Goal: Information Seeking & Learning: Check status

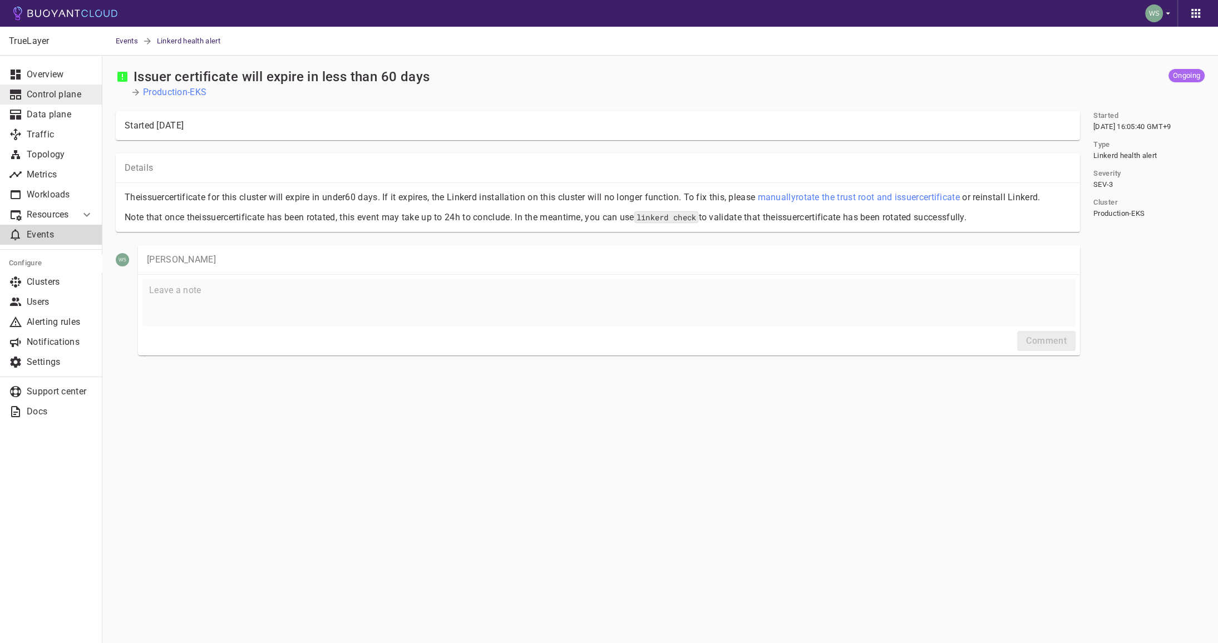
click at [72, 97] on p "Control plane" at bounding box center [60, 94] width 67 height 11
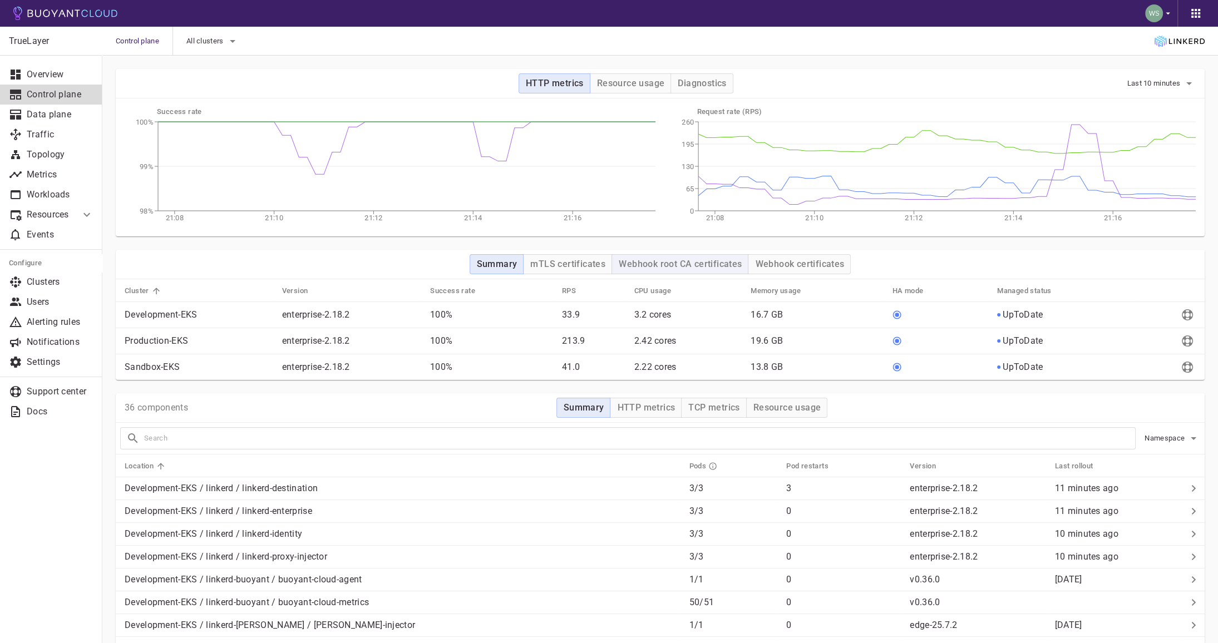
click at [657, 263] on h4 "Webhook root CA certificates" at bounding box center [680, 264] width 123 height 11
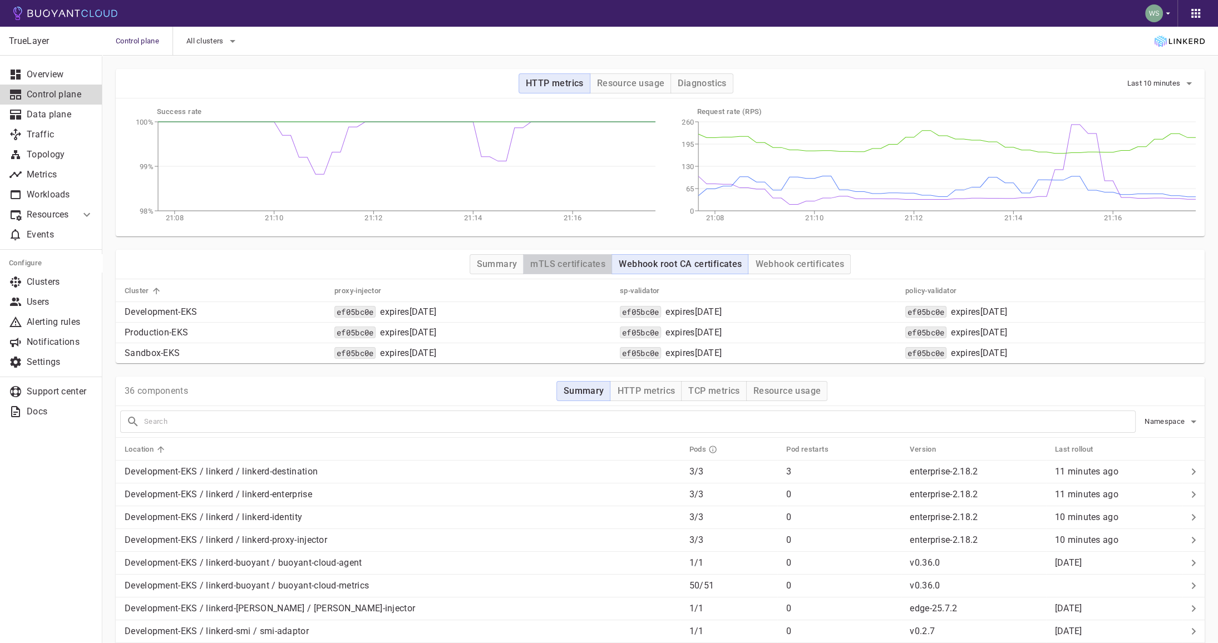
click at [589, 266] on h4 "mTLS certificates" at bounding box center [567, 264] width 75 height 11
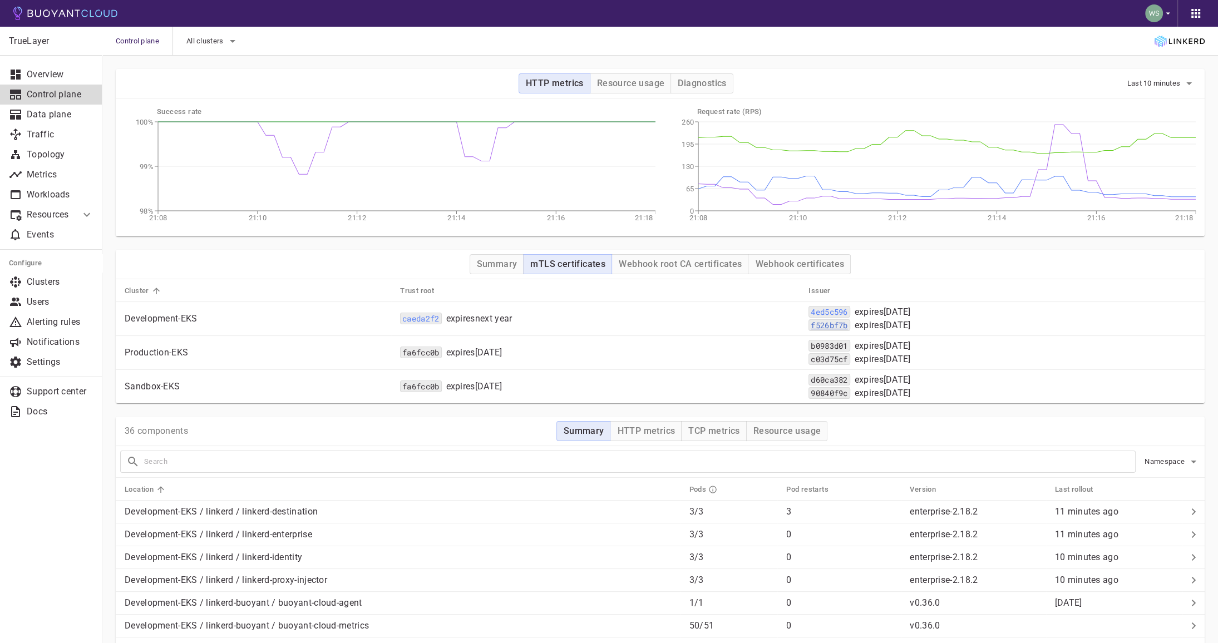
click at [808, 328] on code "f526bf7b" at bounding box center [828, 325] width 41 height 12
click at [808, 312] on code "4ed5c596" at bounding box center [828, 312] width 41 height 12
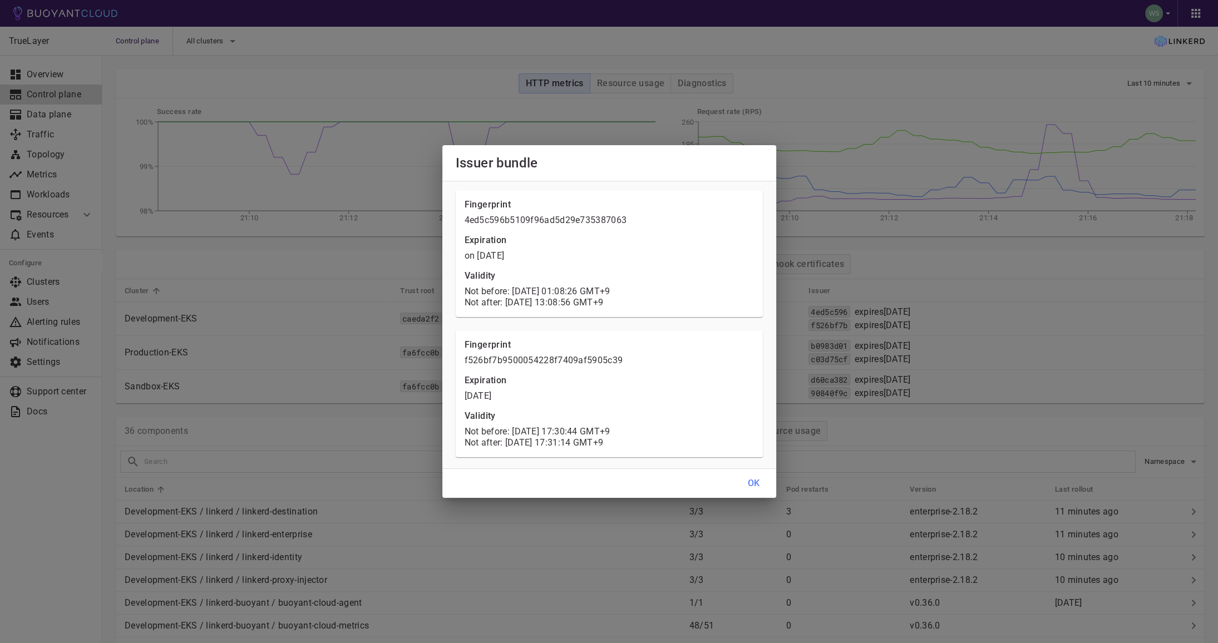
drag, startPoint x: 459, startPoint y: 192, endPoint x: 669, endPoint y: 440, distance: 324.4
click at [669, 317] on div "Fingerprint 4ed5c596b5109f96ad5d29e735387063 Expiration on Jan 9, 2026 Validity…" at bounding box center [609, 253] width 307 height 127
copy div "Fingerprint 4ed5c596b5109f96ad5d29e735387063 Expiration on Jan 9, 2026 Validity…"
click at [932, 365] on div "Issuer bundle Fingerprint 4ed5c596b5109f96ad5d29e735387063 Expiration on Jan 9,…" at bounding box center [609, 321] width 1218 height 643
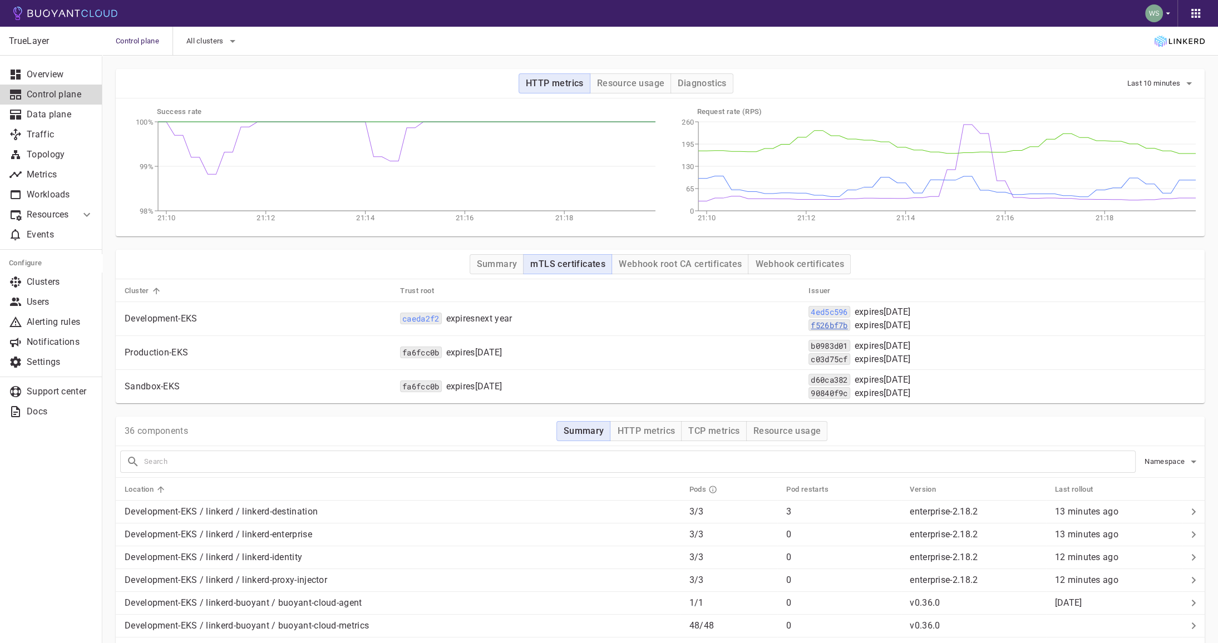
click at [808, 323] on code "f526bf7b" at bounding box center [828, 325] width 41 height 12
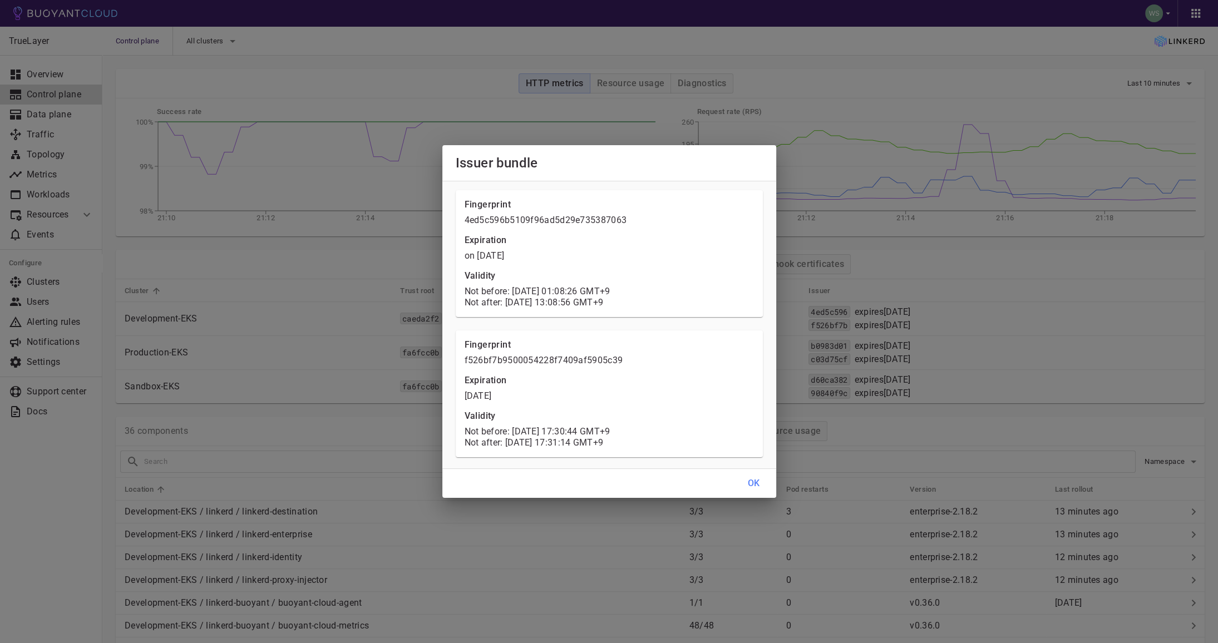
click at [969, 373] on div "Issuer bundle Fingerprint 4ed5c596b5109f96ad5d29e735387063 Expiration on Jan 9,…" at bounding box center [609, 321] width 1218 height 643
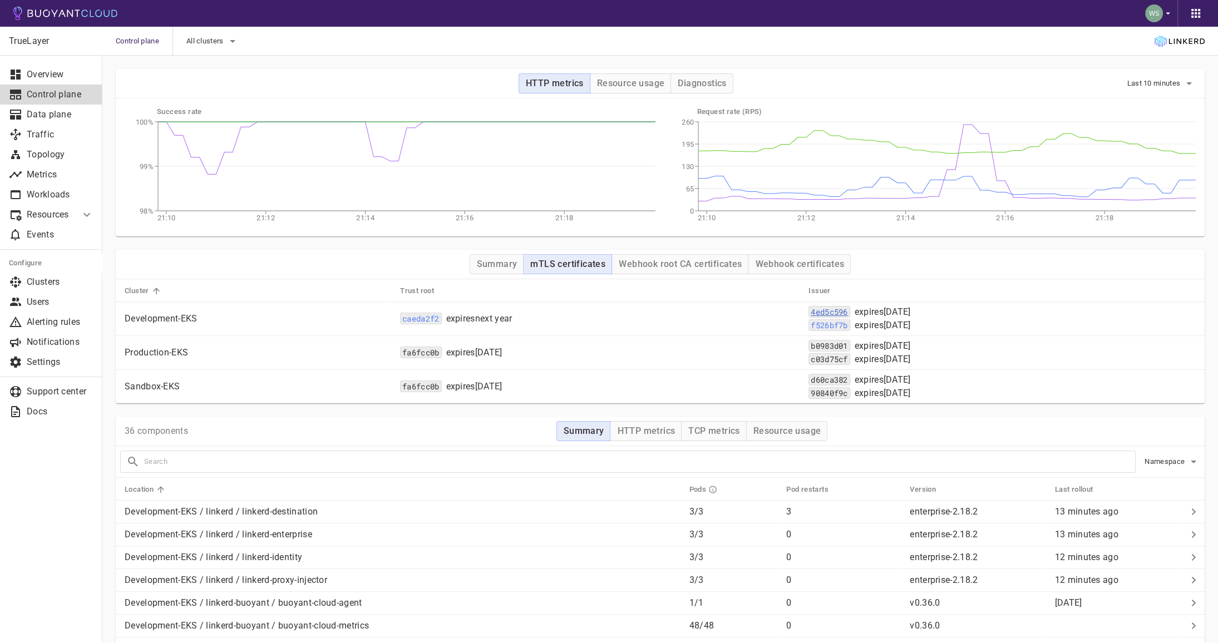
click at [808, 311] on code "4ed5c596" at bounding box center [828, 312] width 41 height 12
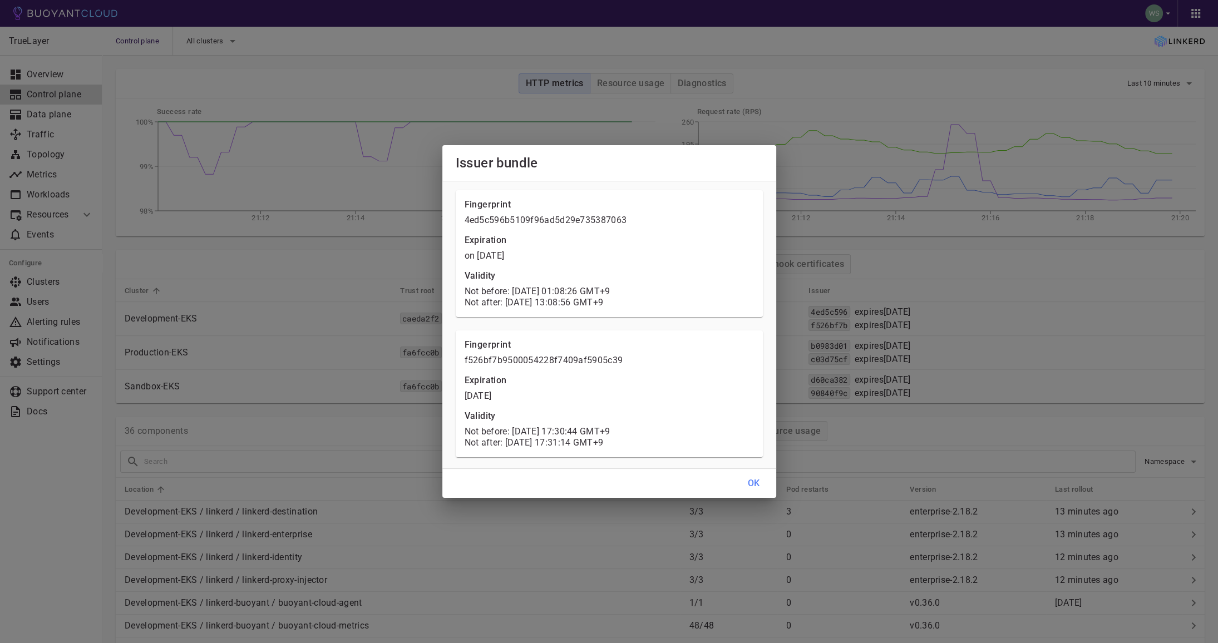
drag, startPoint x: 669, startPoint y: 453, endPoint x: 453, endPoint y: 199, distance: 332.7
click at [456, 330] on div "Fingerprint f526bf7b9500054228f7409af5905c39 Expiration in 26 days Validity Not…" at bounding box center [609, 393] width 307 height 127
copy div "Fingerprint 4ed5c596b5109f96ad5d29e735387063 Expiration on Jan 9, 2026 Validity…"
click at [540, 101] on div "Issuer bundle Fingerprint 4ed5c596b5109f96ad5d29e735387063 Expiration on Jan 9,…" at bounding box center [609, 321] width 1218 height 643
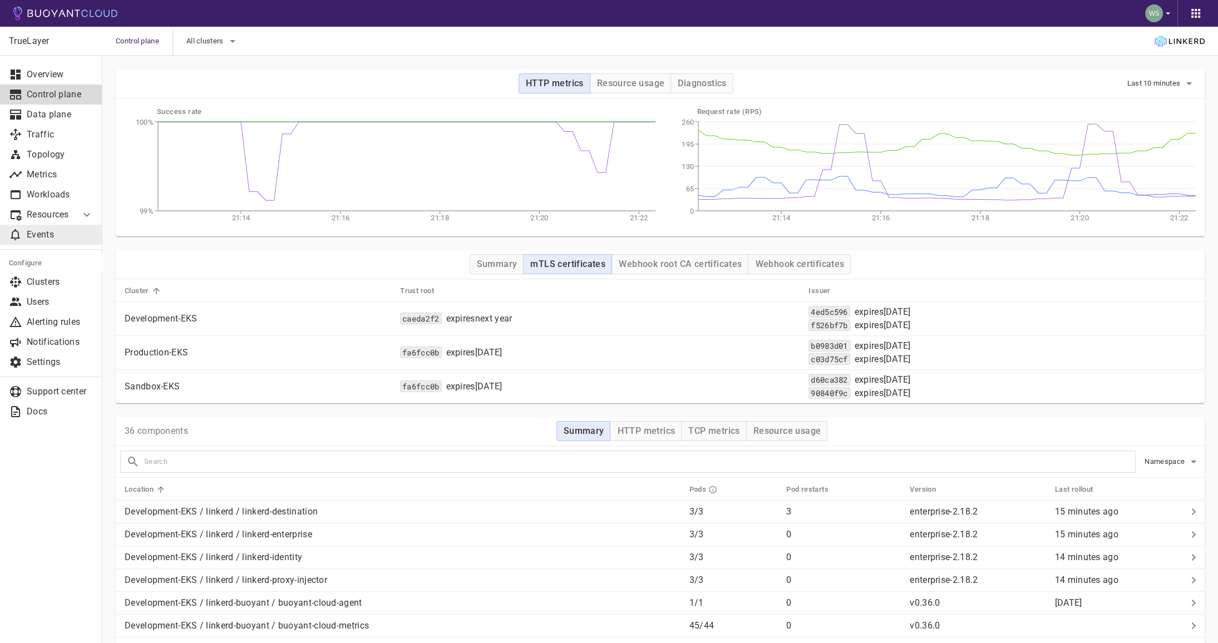
click at [59, 236] on p "Events" at bounding box center [60, 234] width 67 height 11
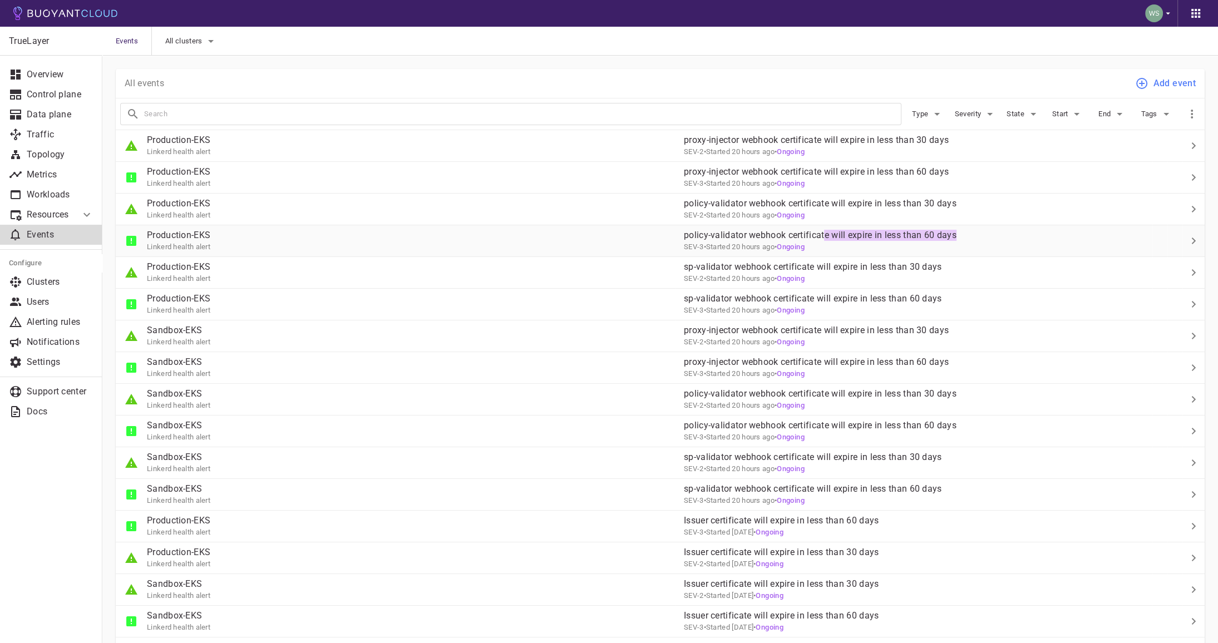
drag, startPoint x: 967, startPoint y: 236, endPoint x: 826, endPoint y: 235, distance: 141.3
click at [826, 235] on p "policy-validator webhook certificate will expire in less than 60 days" at bounding box center [918, 235] width 468 height 11
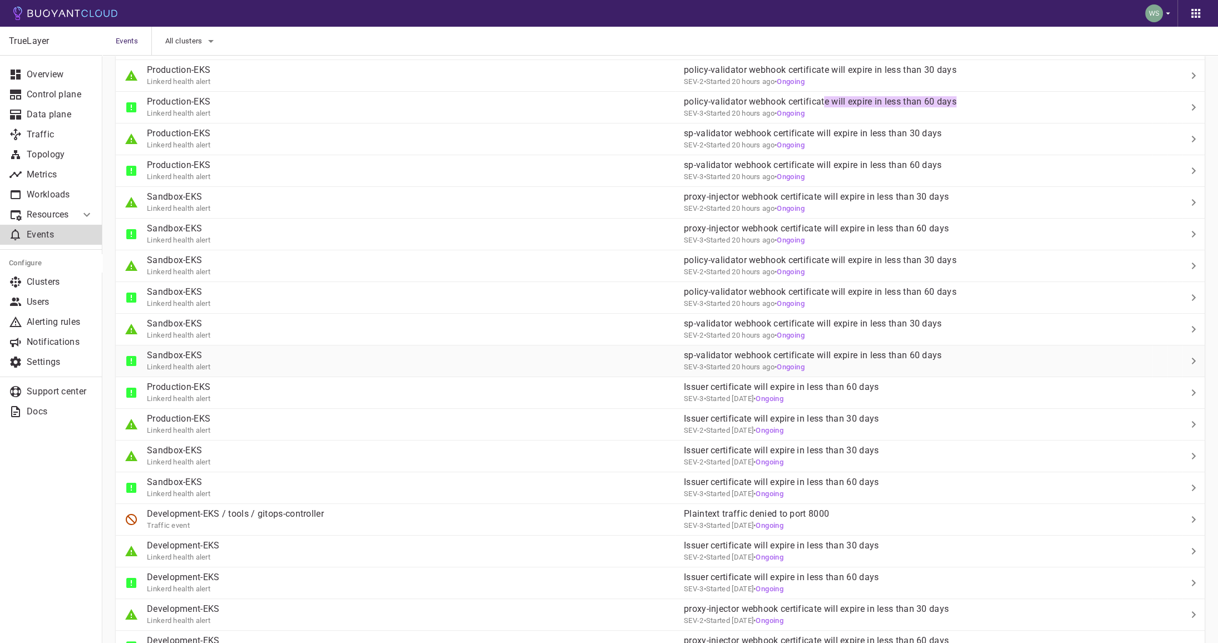
scroll to position [139, 0]
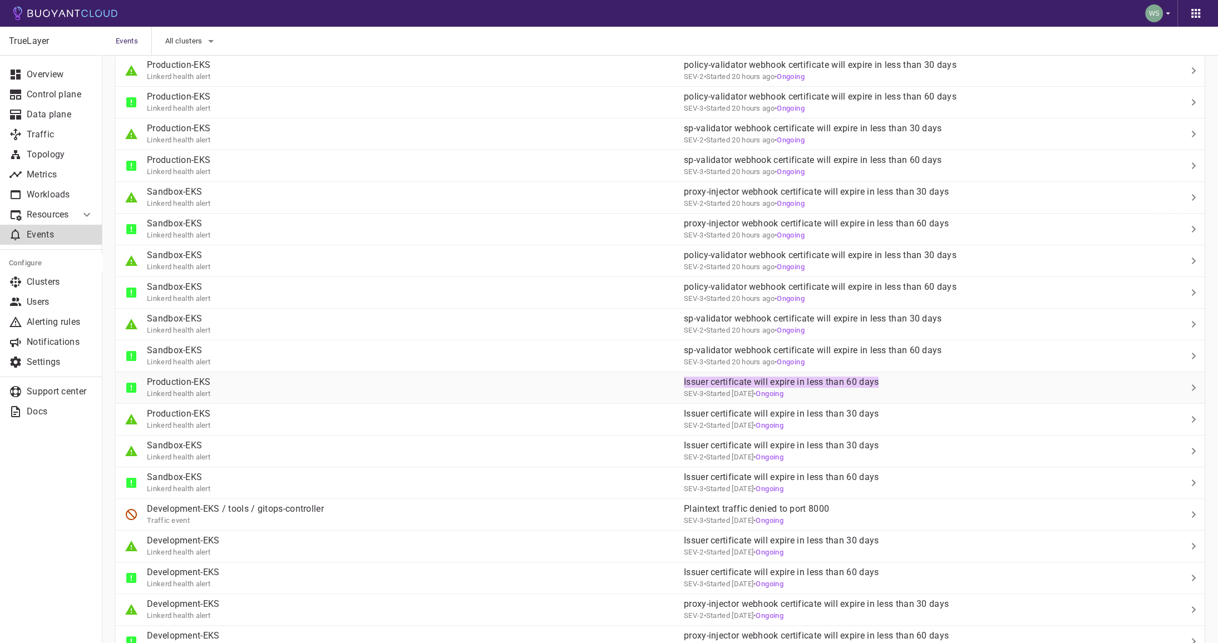
drag, startPoint x: 887, startPoint y: 377, endPoint x: 685, endPoint y: 376, distance: 202.5
click at [685, 376] on td "Issuer certificate will expire in less than 60 days SEV-3 • Started yesterday •…" at bounding box center [913, 388] width 477 height 32
copy p "Issuer certificate will expire in less than 60 days"
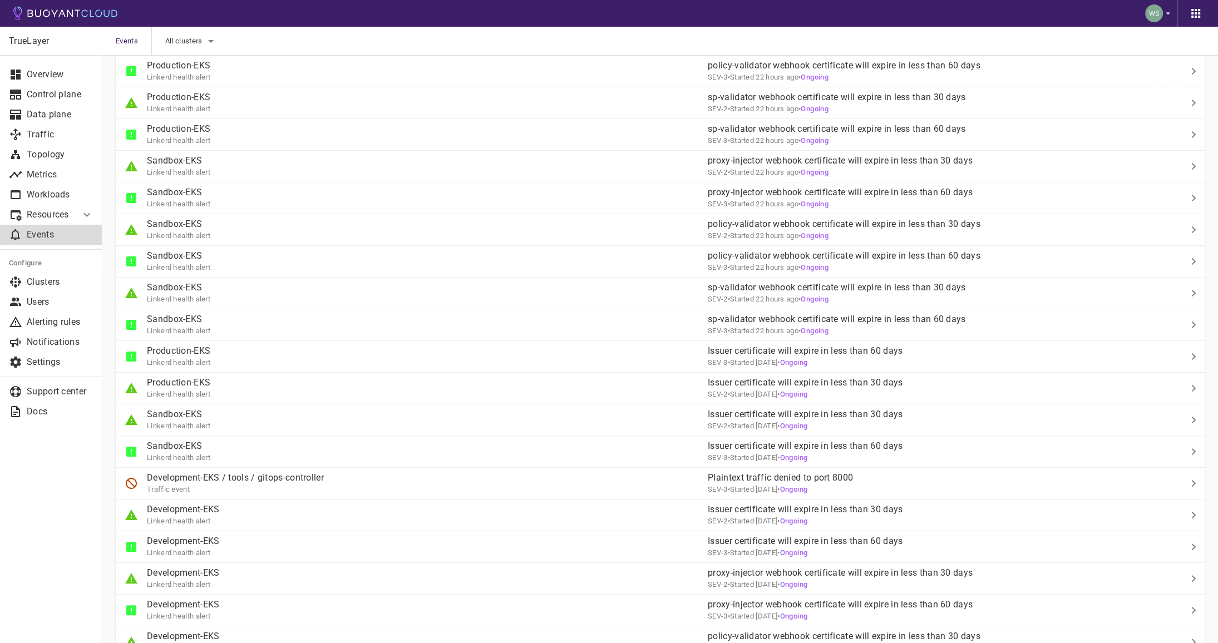
scroll to position [201, 0]
